Goal: Task Accomplishment & Management: Use online tool/utility

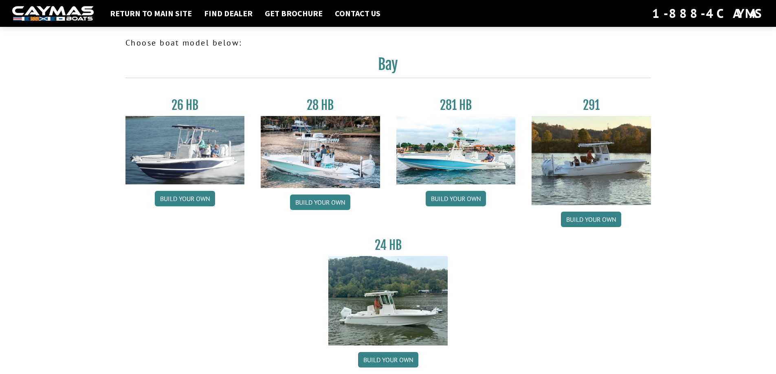
scroll to position [41, 0]
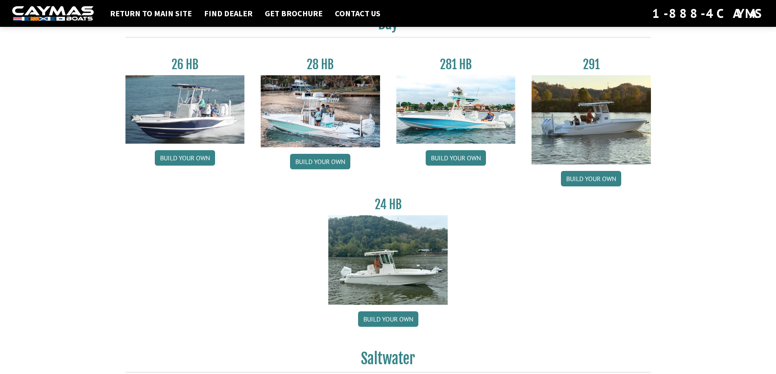
click at [338, 135] on img at bounding box center [320, 111] width 119 height 72
click at [326, 165] on link "Build your own" at bounding box center [320, 161] width 60 height 15
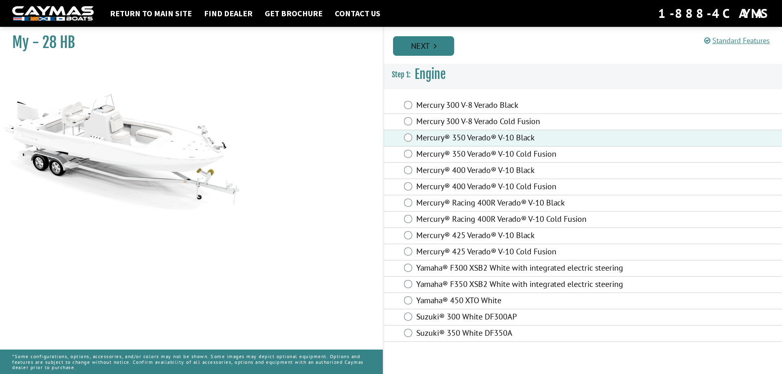
click at [433, 44] on link "Next" at bounding box center [423, 46] width 61 height 20
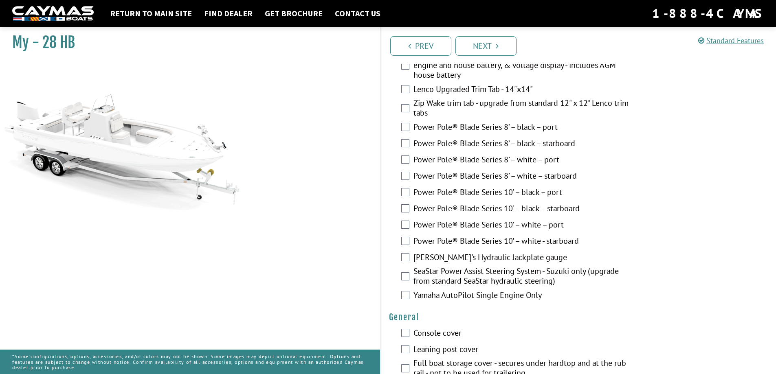
scroll to position [326, 0]
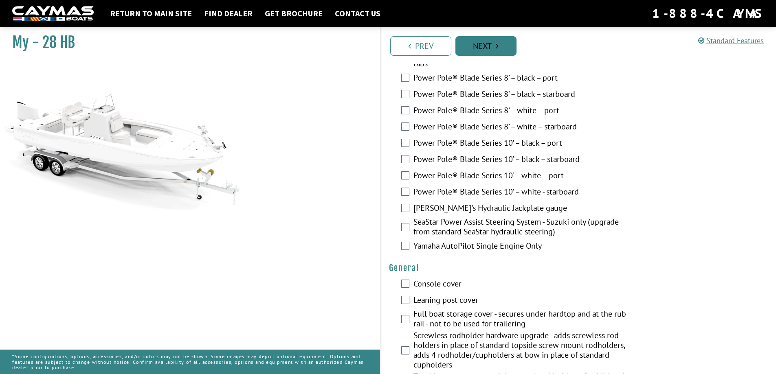
click at [489, 52] on link "Next" at bounding box center [485, 46] width 61 height 20
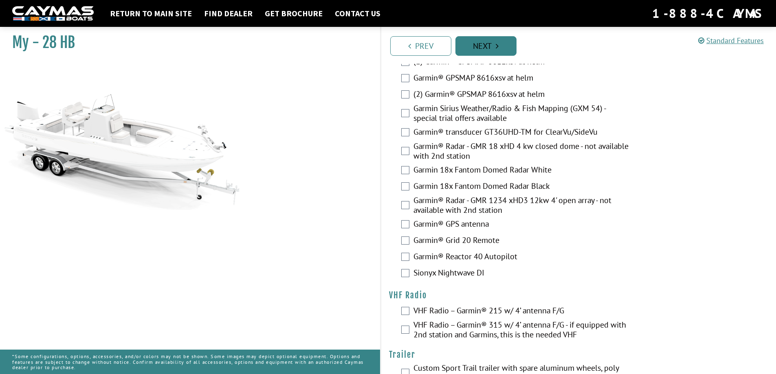
scroll to position [2030, 0]
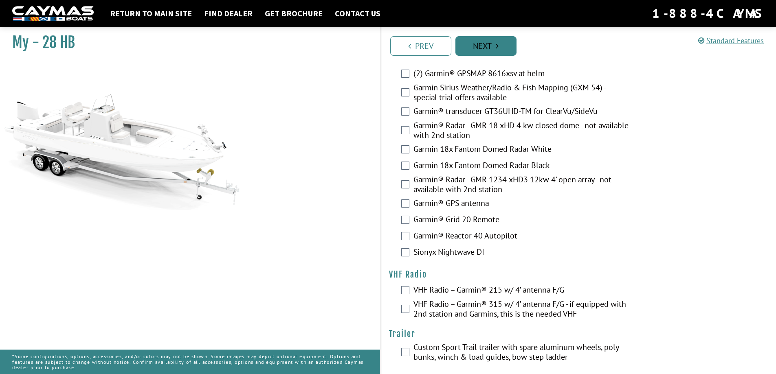
click at [488, 52] on link "Next" at bounding box center [485, 46] width 61 height 20
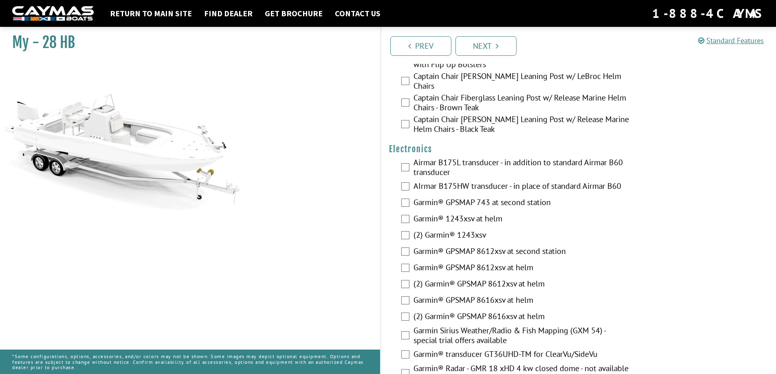
click at [482, 36] on li "Next" at bounding box center [485, 45] width 61 height 21
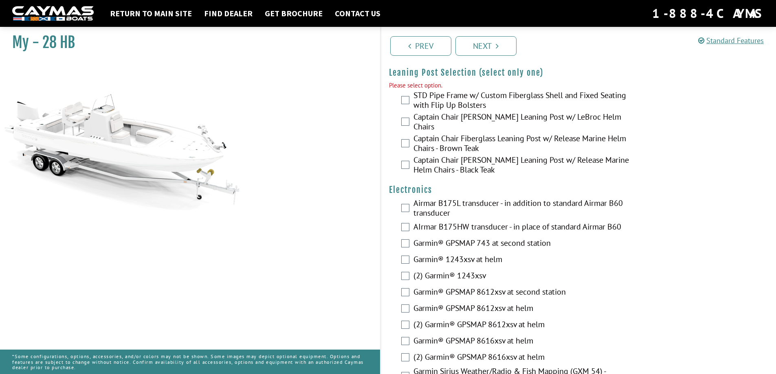
scroll to position [1745, 0]
